Goal: Task Accomplishment & Management: Manage account settings

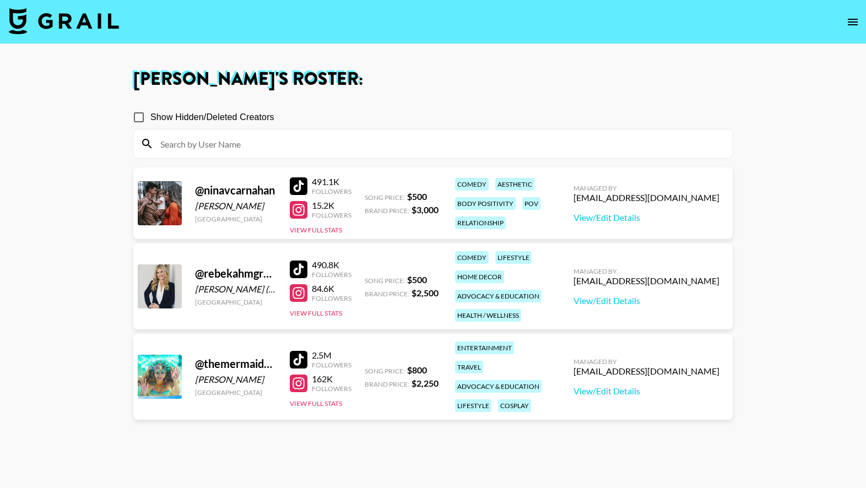
click at [390, 219] on div "@ ninavcarnahan Nina Carnahan United States 491.1K Followers 15.2K Followers Vi…" at bounding box center [433, 204] width 600 height 72
click at [337, 232] on button "View Full Stats" at bounding box center [316, 230] width 52 height 8
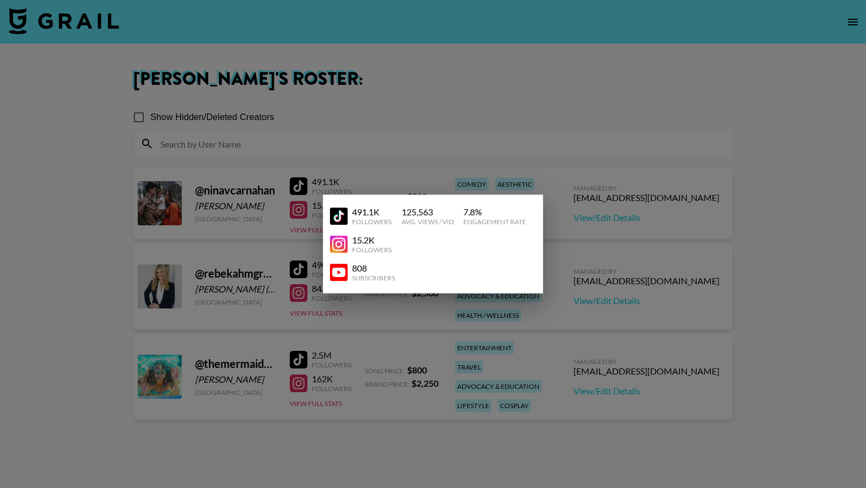
click at [386, 155] on div at bounding box center [433, 244] width 866 height 488
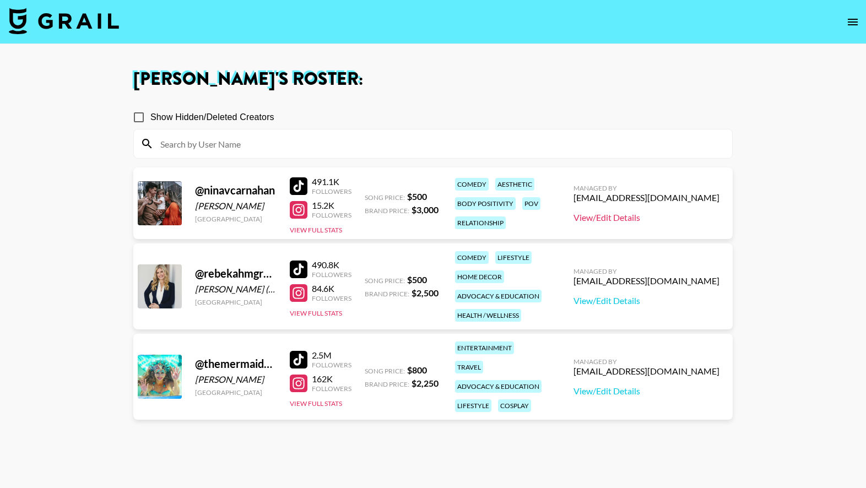
click at [612, 223] on link "View/Edit Details" at bounding box center [647, 217] width 146 height 11
click at [349, 225] on div "491.1K Followers 15.2K Followers View Full Stats" at bounding box center [321, 203] width 62 height 63
drag, startPoint x: 316, startPoint y: 180, endPoint x: 346, endPoint y: 182, distance: 29.9
click at [346, 182] on div "491.1K" at bounding box center [332, 181] width 40 height 11
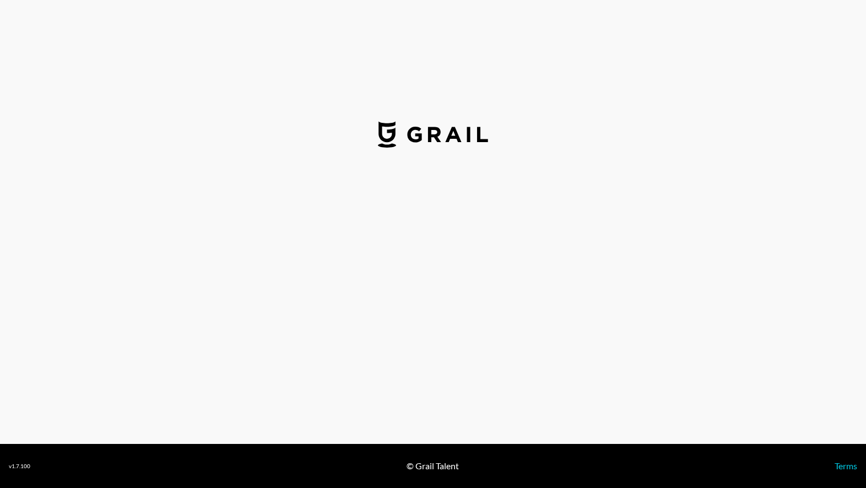
select select "USD"
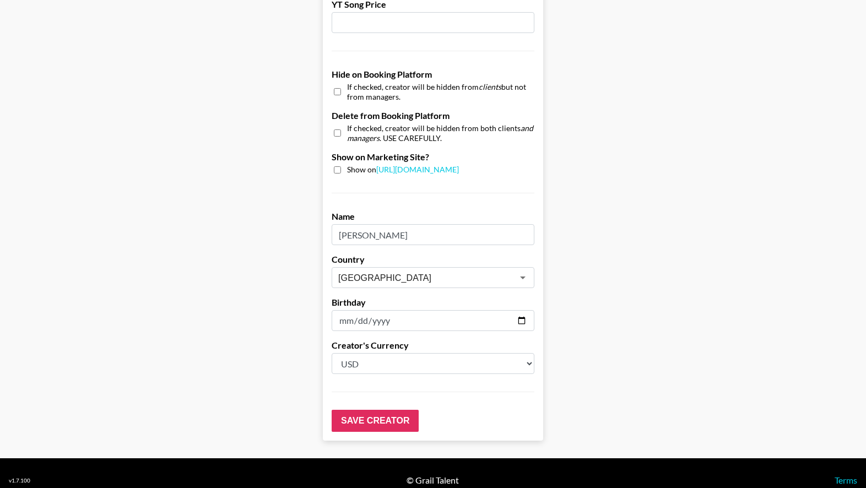
scroll to position [1007, 0]
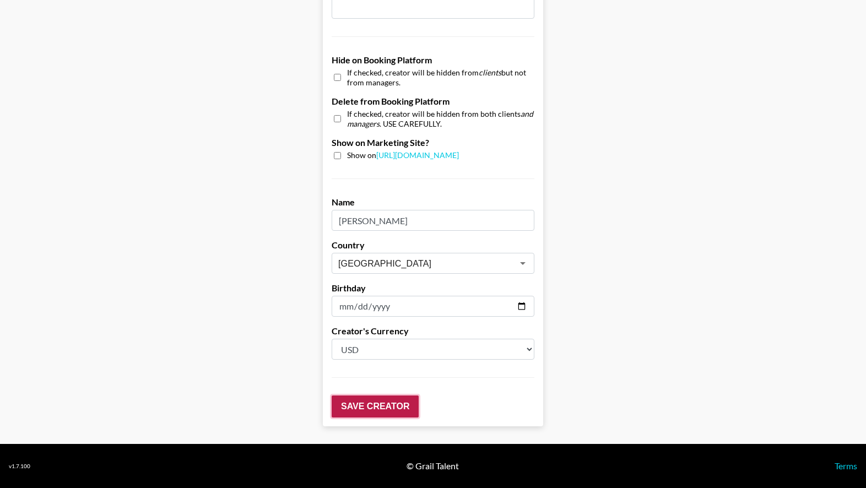
click at [393, 413] on input "Save Creator" at bounding box center [375, 407] width 87 height 22
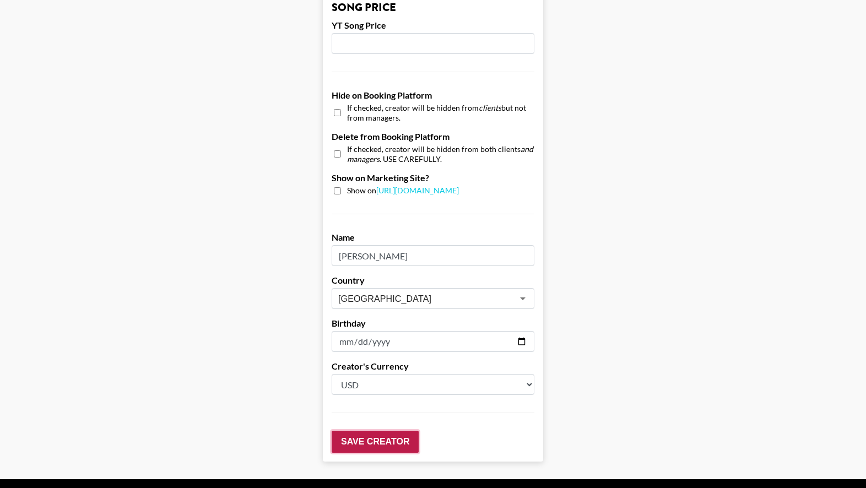
scroll to position [1042, 0]
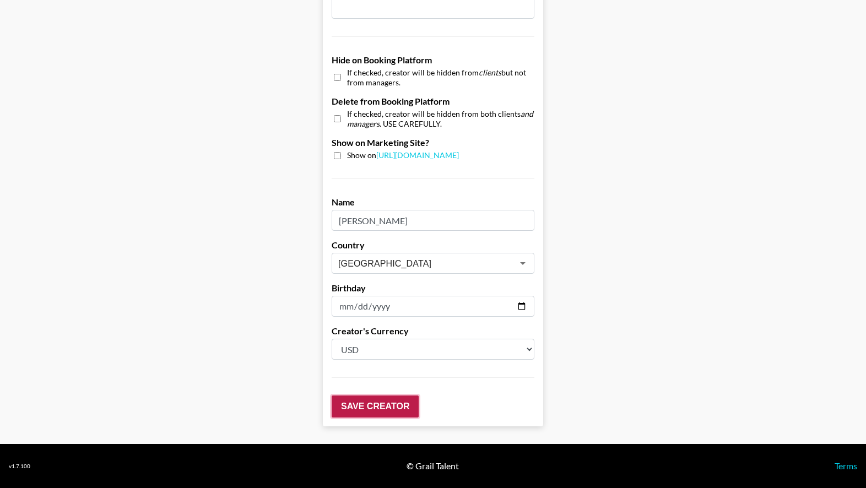
click at [391, 407] on input "Save Creator" at bounding box center [375, 407] width 87 height 22
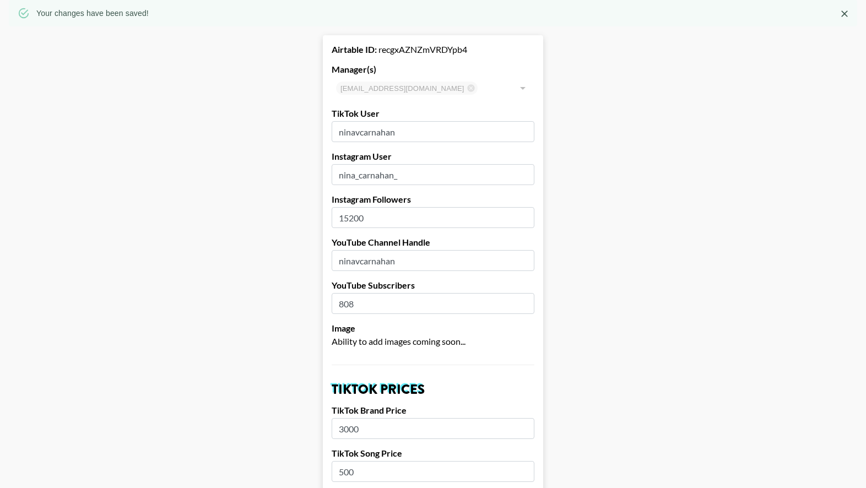
scroll to position [0, 0]
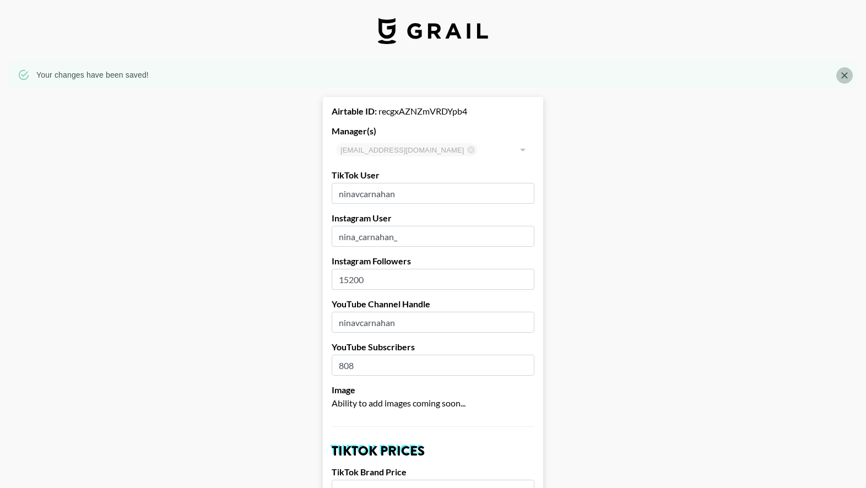
click at [843, 74] on icon "Close" at bounding box center [844, 75] width 11 height 11
